Goal: Register for event/course: Sign up to attend an event or enroll in a course

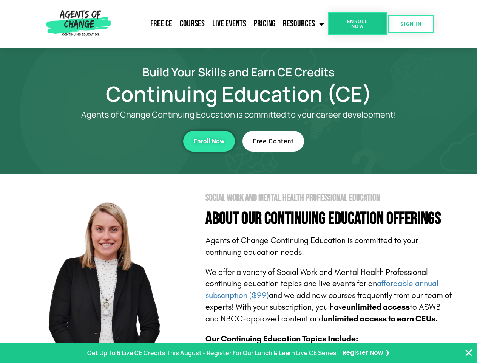
click at [238, 181] on section "Social Work and Mental Health Professional Education About Our Continuing Educa…" at bounding box center [238, 332] width 477 height 317
click at [357, 24] on span "Enroll Now" at bounding box center [357, 24] width 34 height 10
click at [411, 24] on span "SIGN IN" at bounding box center [411, 24] width 21 height 5
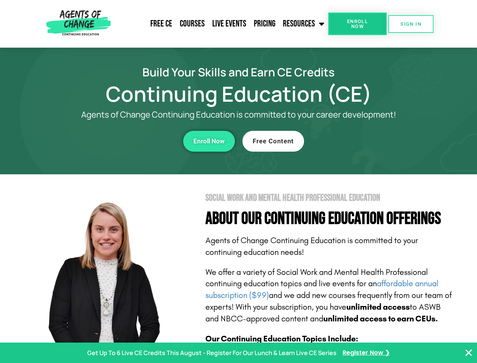
click at [131, 141] on div "Enroll Now" at bounding box center [131, 141] width 208 height 21
click at [209, 141] on span "Enroll Now" at bounding box center [208, 141] width 31 height 6
click at [347, 141] on div "Free Content" at bounding box center [347, 141] width 208 height 21
